Goal: Check status

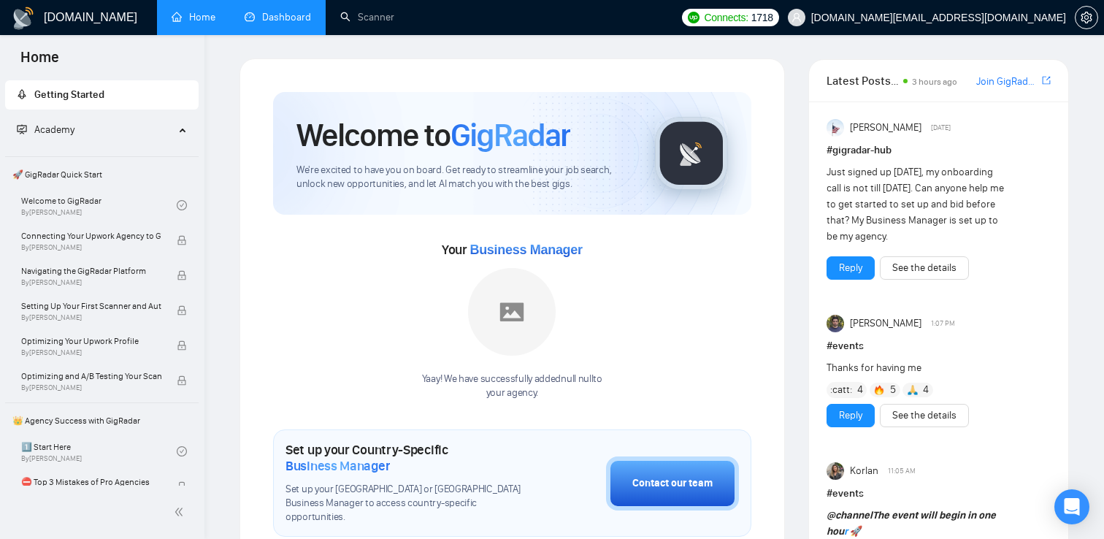
click at [273, 11] on link "Dashboard" at bounding box center [278, 17] width 66 height 12
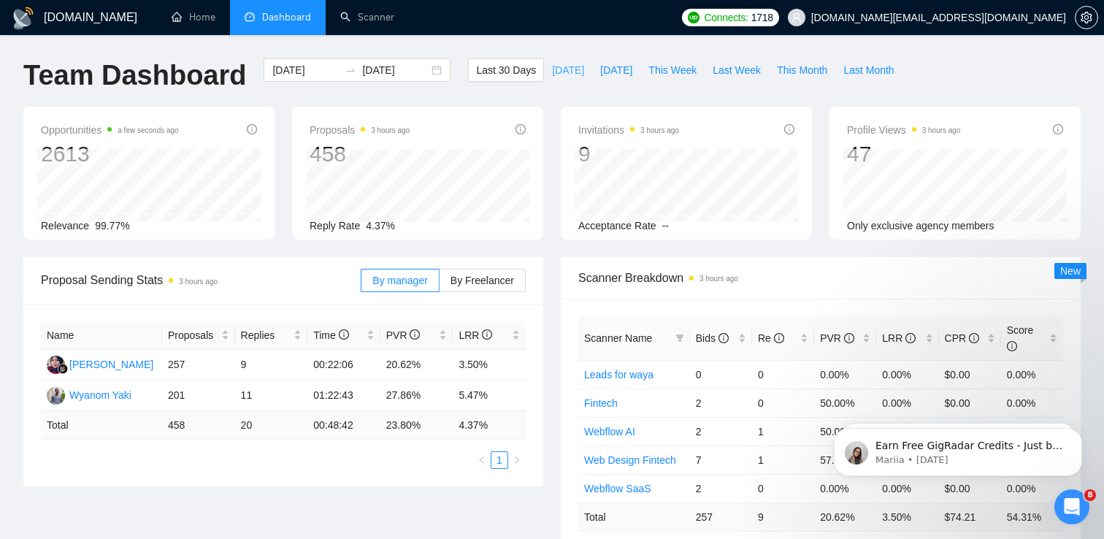
click at [558, 70] on span "[DATE]" at bounding box center [568, 70] width 32 height 16
type input "[DATE]"
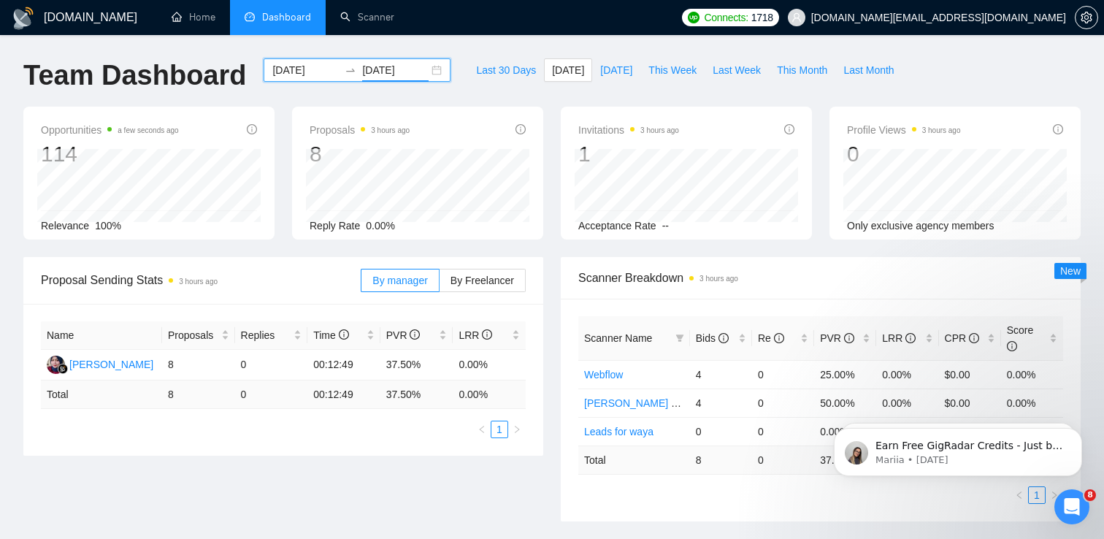
click at [373, 64] on input "[DATE]" at bounding box center [395, 70] width 66 height 16
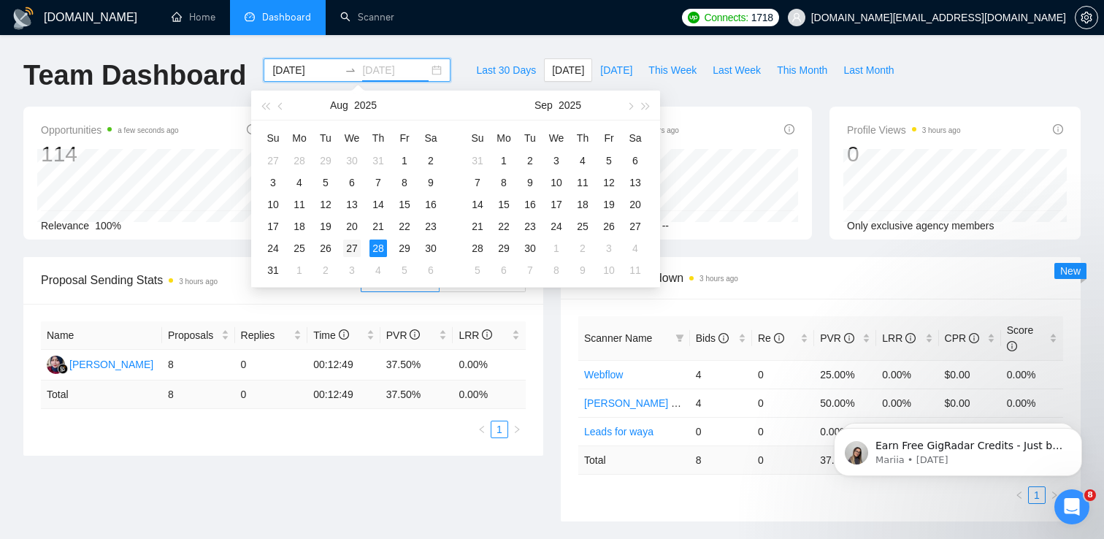
type input "[DATE]"
click at [344, 244] on div "27" at bounding box center [352, 248] width 18 height 18
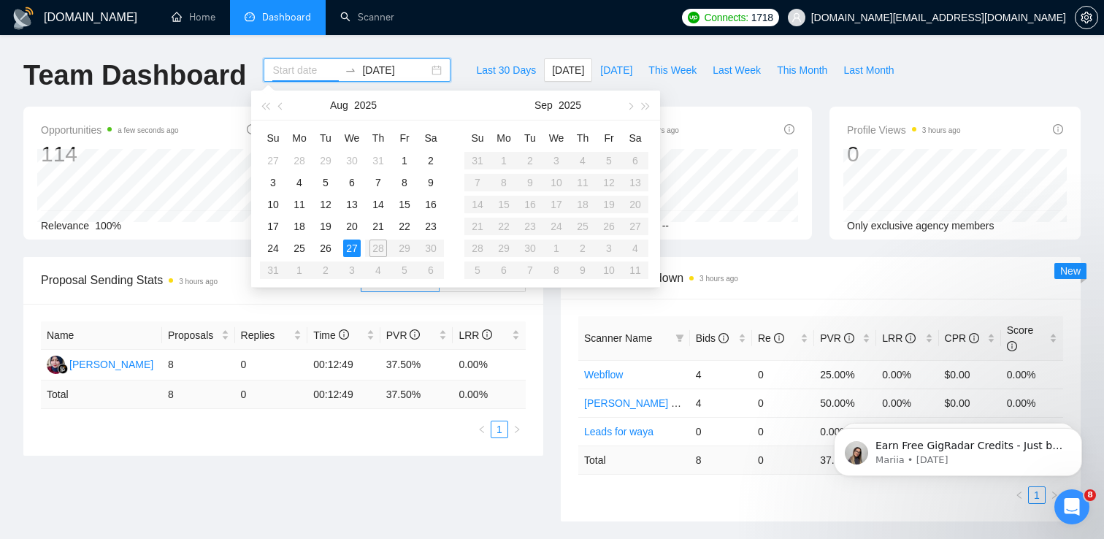
click at [375, 245] on table "Su Mo Tu We Th Fr Sa 27 28 29 30 31 1 2 3 4 5 6 7 8 9 10 11 12 13 14 15 16 17 1…" at bounding box center [352, 203] width 184 height 155
type input "[DATE]"
click at [328, 249] on div "26" at bounding box center [326, 248] width 18 height 18
